Goal: Task Accomplishment & Management: Manage account settings

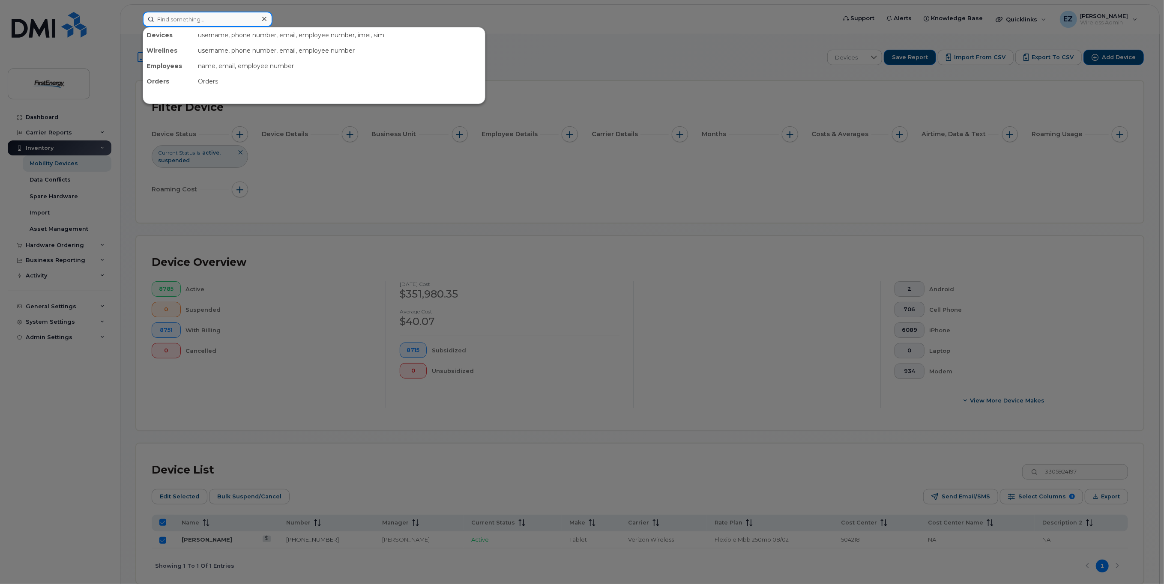
click at [186, 22] on input at bounding box center [208, 19] width 130 height 15
click at [212, 21] on input at bounding box center [208, 19] width 130 height 15
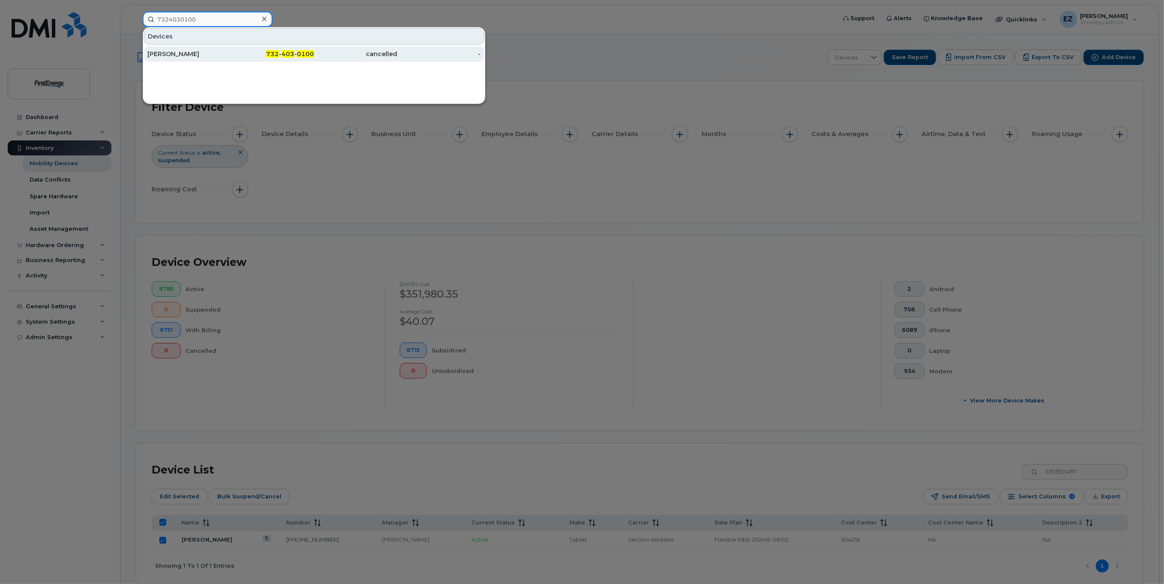
type input "7324030100"
click at [180, 51] on div "[PERSON_NAME]" at bounding box center [189, 54] width 84 height 9
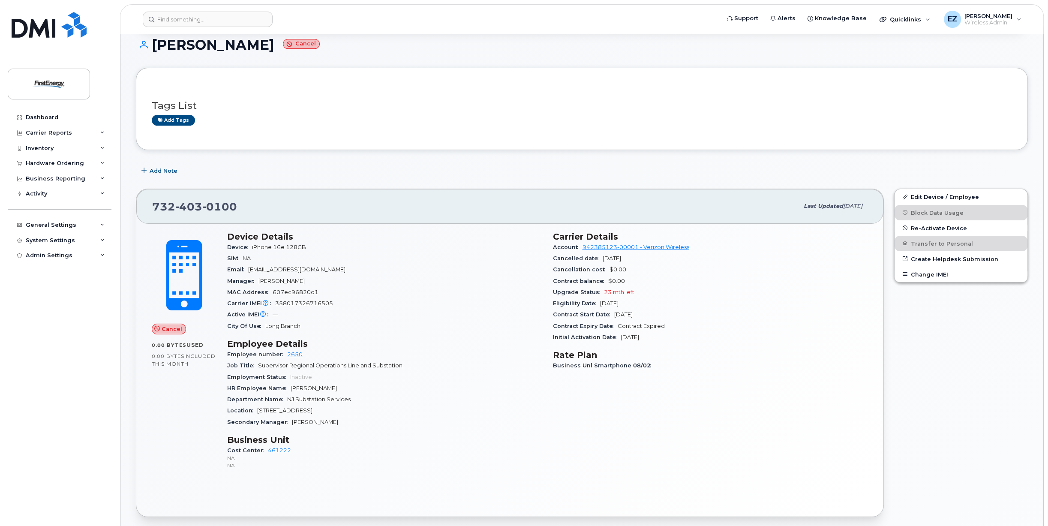
scroll to position [86, 0]
click at [309, 302] on span "358017326716505" at bounding box center [304, 302] width 58 height 6
copy span "358017326716505"
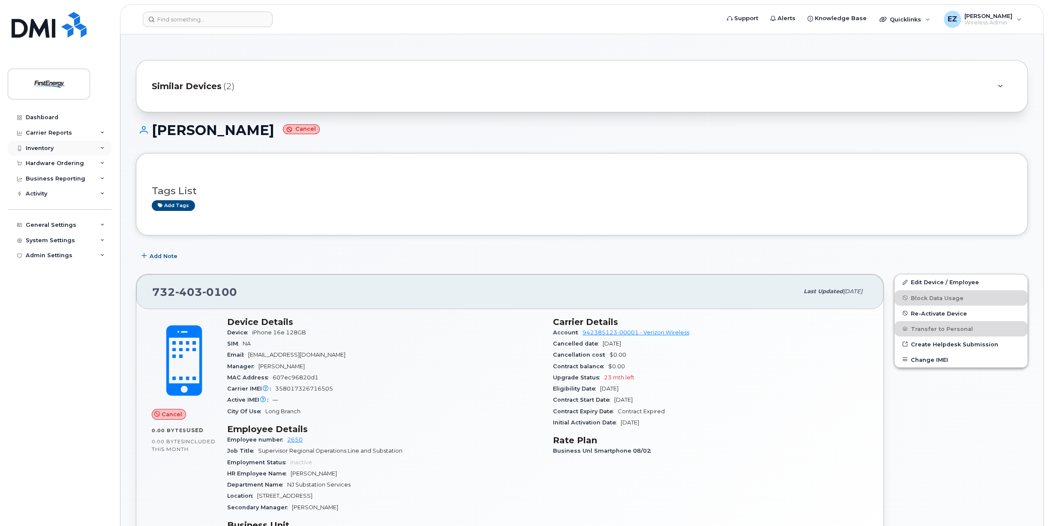
click at [48, 147] on div "Inventory" at bounding box center [40, 148] width 28 height 7
click at [53, 162] on div "Mobility Devices" at bounding box center [54, 164] width 48 height 8
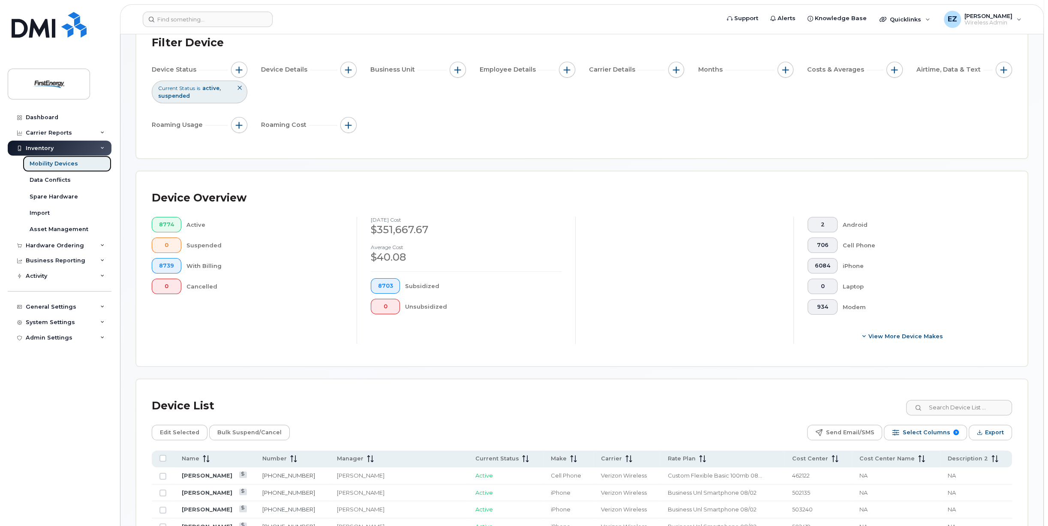
scroll to position [129, 0]
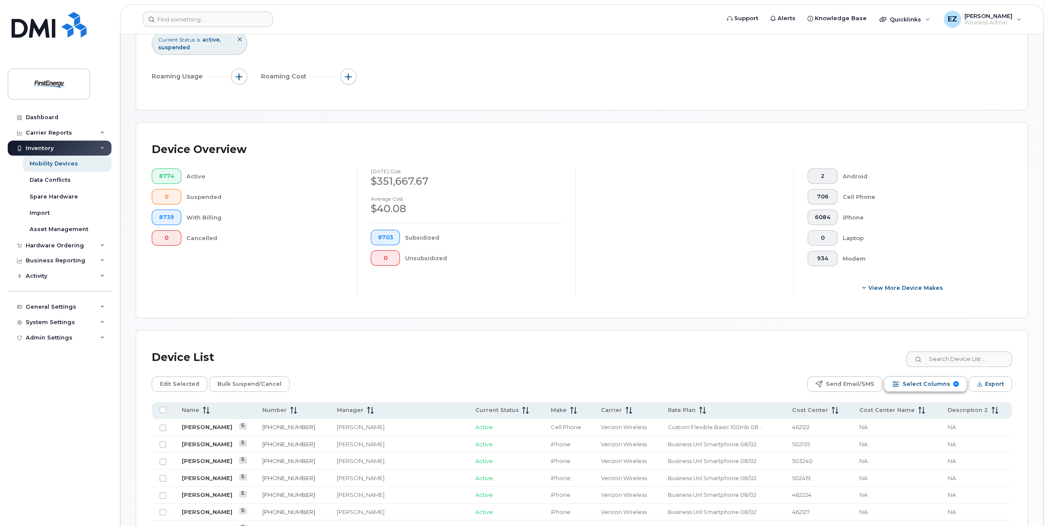
click at [923, 383] on span "Select Columns" at bounding box center [926, 383] width 48 height 13
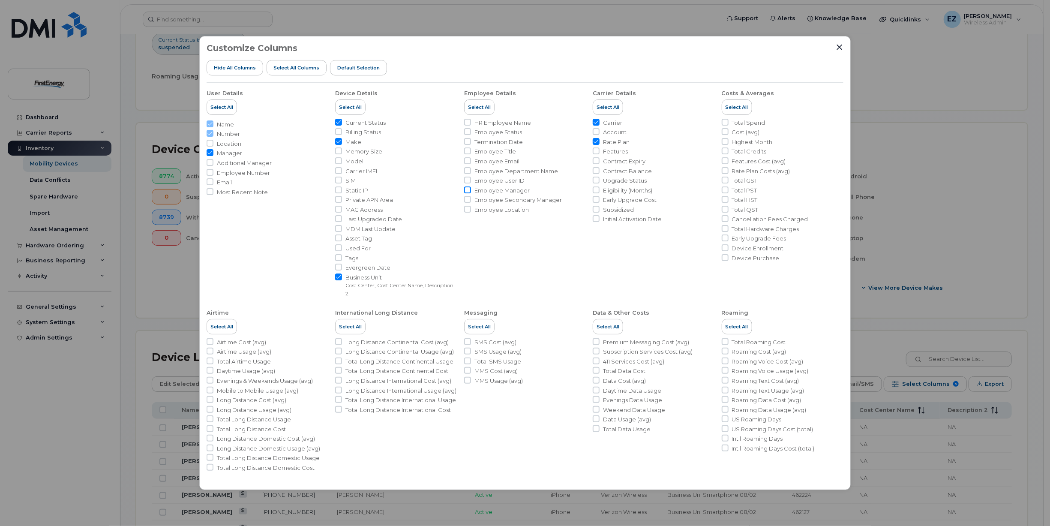
click at [468, 190] on input "Employee Manager" at bounding box center [467, 189] width 7 height 7
checkbox input "true"
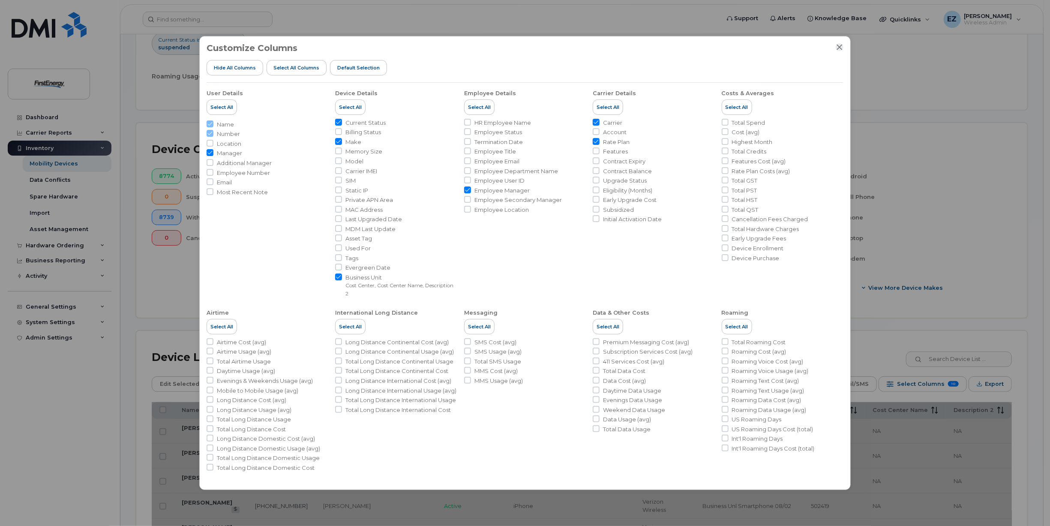
click at [836, 48] on icon "Close" at bounding box center [839, 47] width 7 height 7
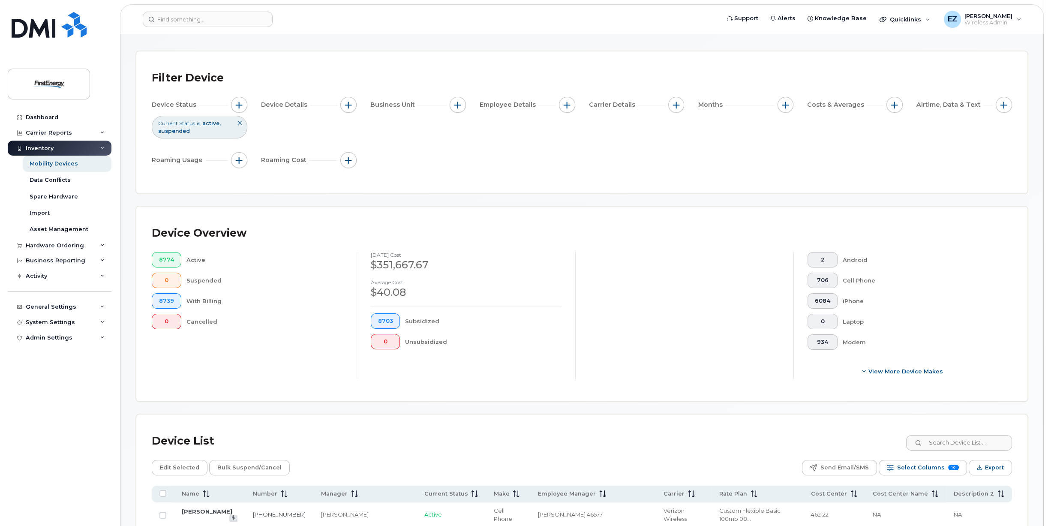
scroll to position [43, 0]
click at [920, 472] on span "Select Columns" at bounding box center [921, 469] width 48 height 13
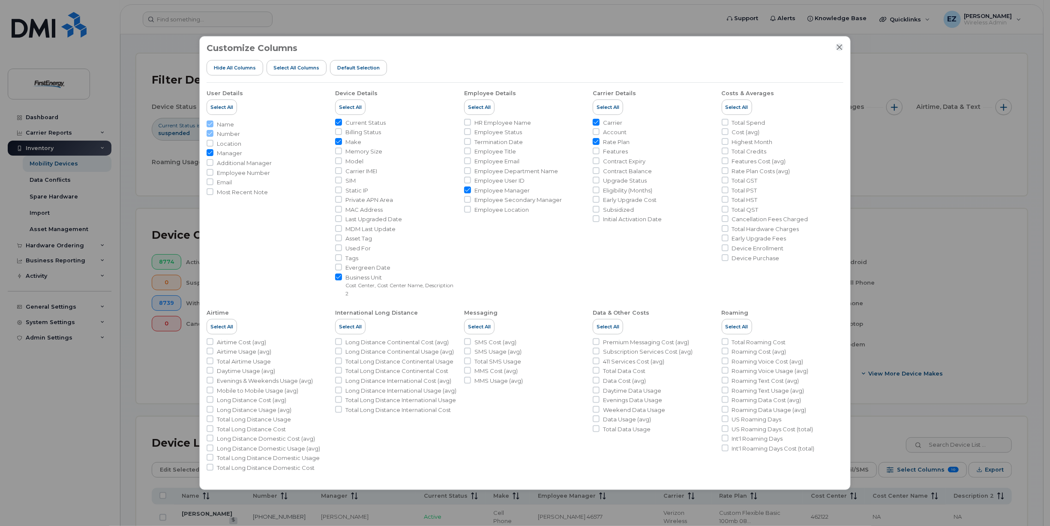
click at [839, 46] on icon "Close" at bounding box center [839, 47] width 7 height 7
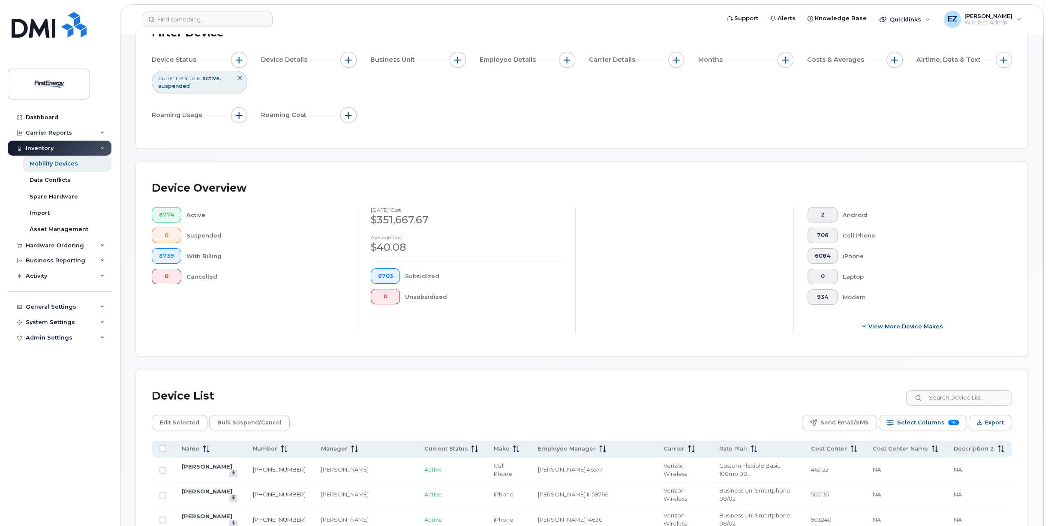
scroll to position [0, 0]
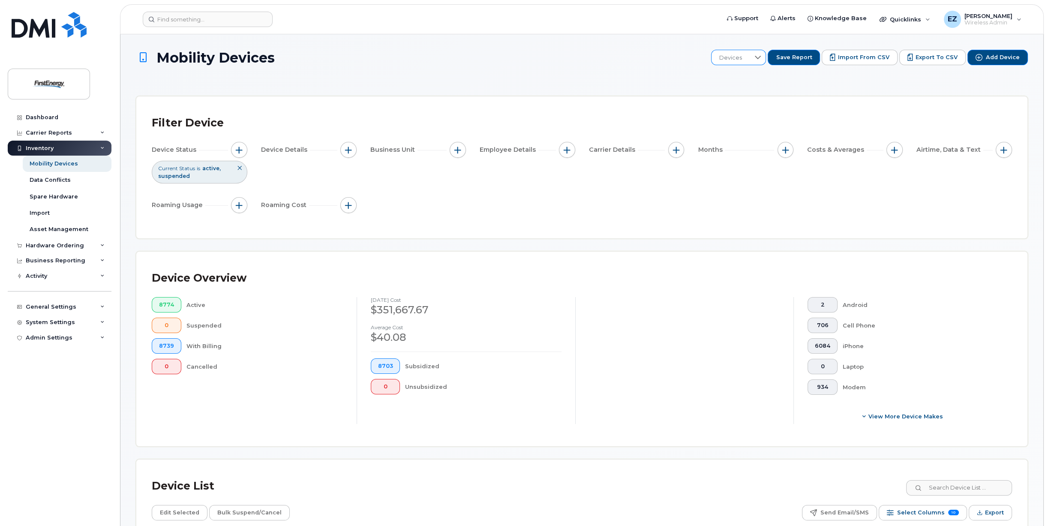
click at [761, 58] on icon at bounding box center [757, 57] width 7 height 7
click at [780, 151] on li "Withdrawn Users" at bounding box center [780, 151] width 121 height 15
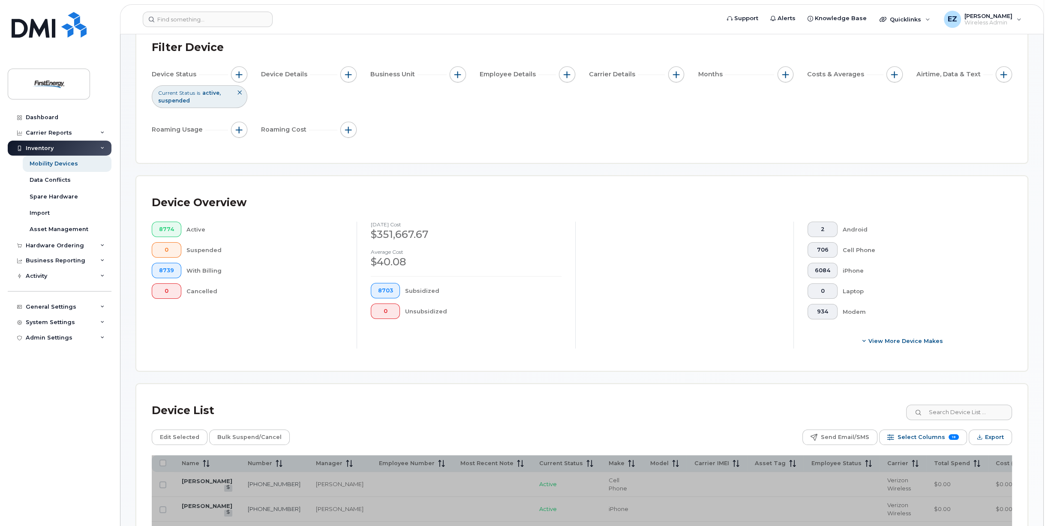
scroll to position [86, 0]
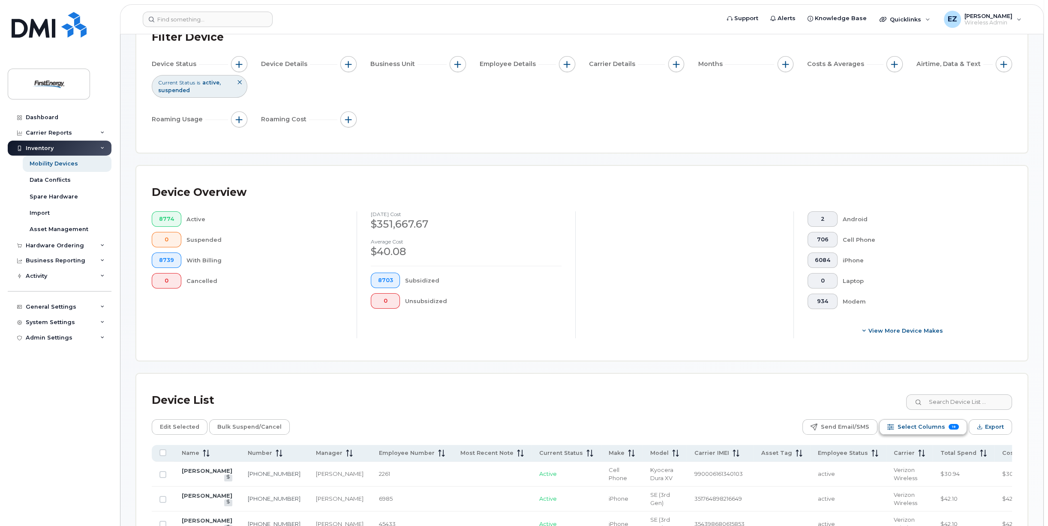
click at [937, 425] on span "Select Columns" at bounding box center [921, 426] width 48 height 13
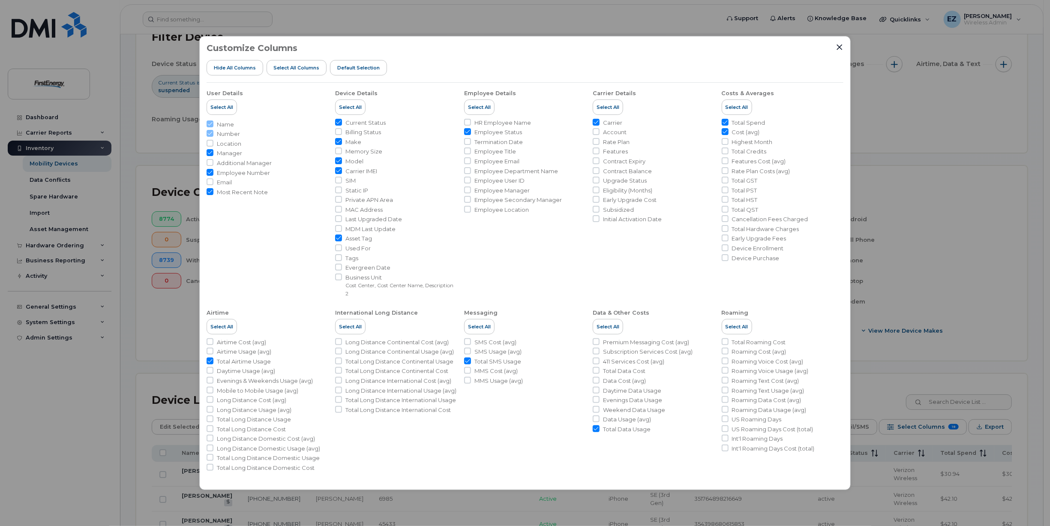
drag, startPoint x: 209, startPoint y: 152, endPoint x: 216, endPoint y: 158, distance: 9.8
click at [209, 152] on input "Manager" at bounding box center [210, 152] width 7 height 7
checkbox input "false"
click at [468, 188] on input "Employee Manager" at bounding box center [467, 189] width 7 height 7
checkbox input "true"
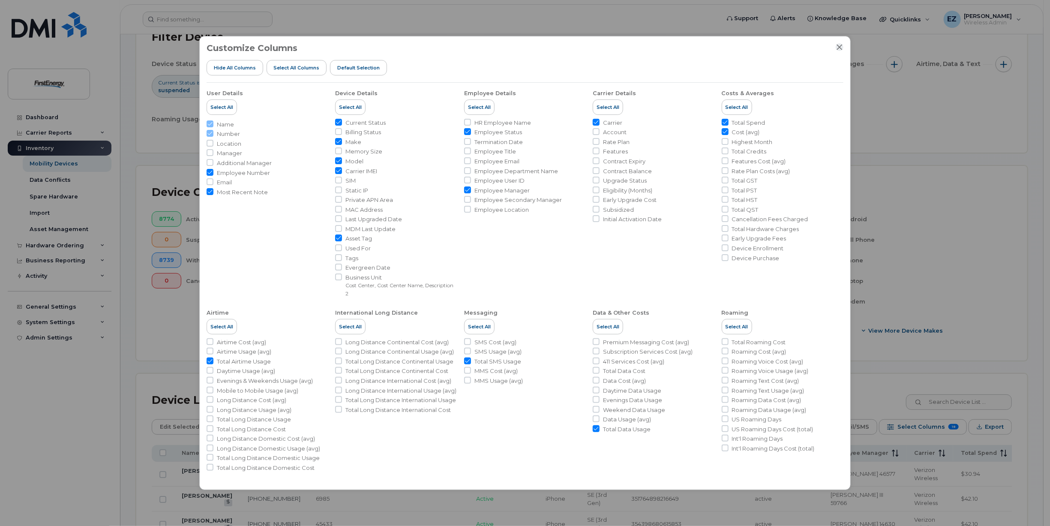
click at [839, 47] on icon "Close" at bounding box center [840, 48] width 6 height 6
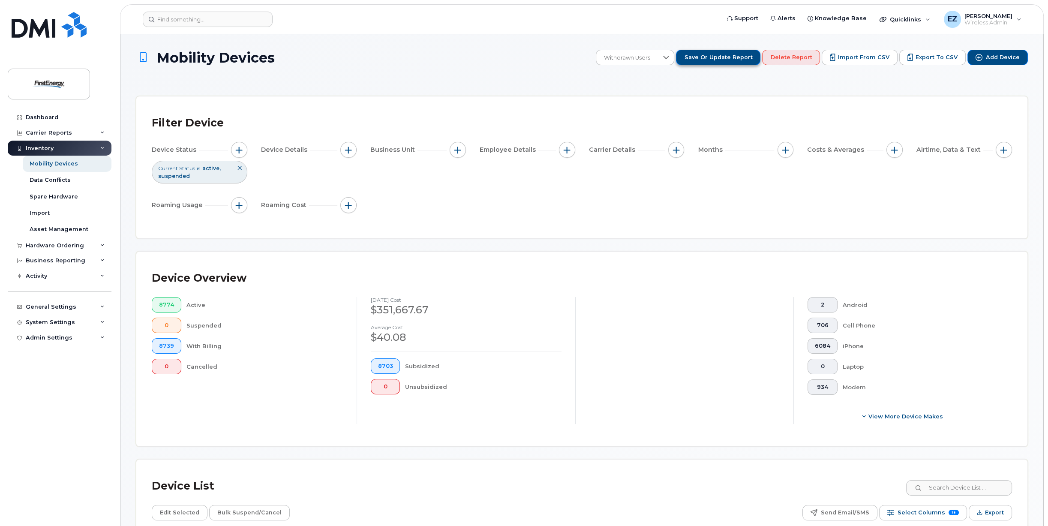
click at [713, 58] on span "Save or Update Report" at bounding box center [718, 58] width 68 height 8
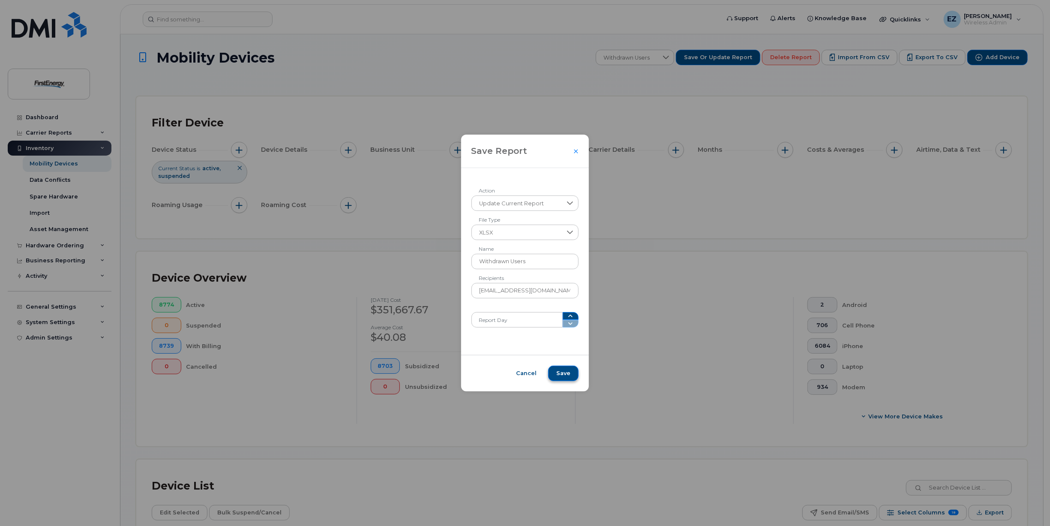
click at [562, 372] on span "Save" at bounding box center [563, 373] width 14 height 8
